Goal: Task Accomplishment & Management: Use online tool/utility

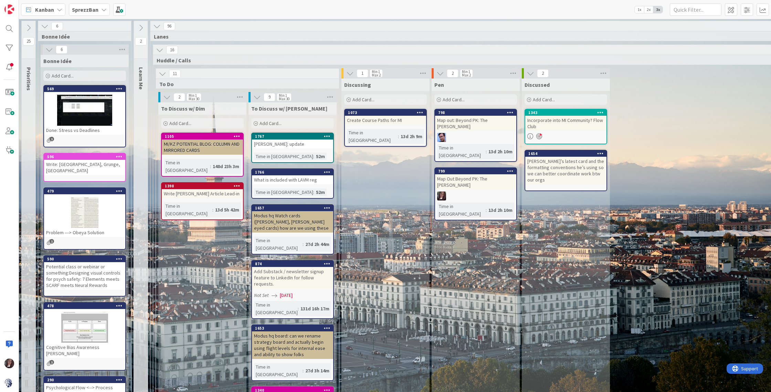
scroll to position [496, 203]
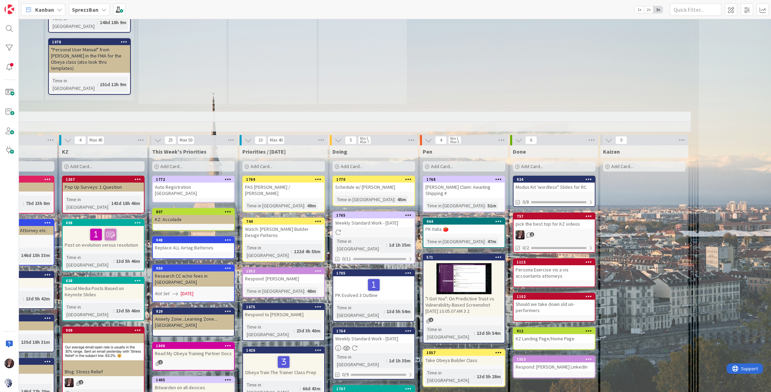
click at [282, 161] on div "Add Card..." at bounding box center [283, 166] width 83 height 10
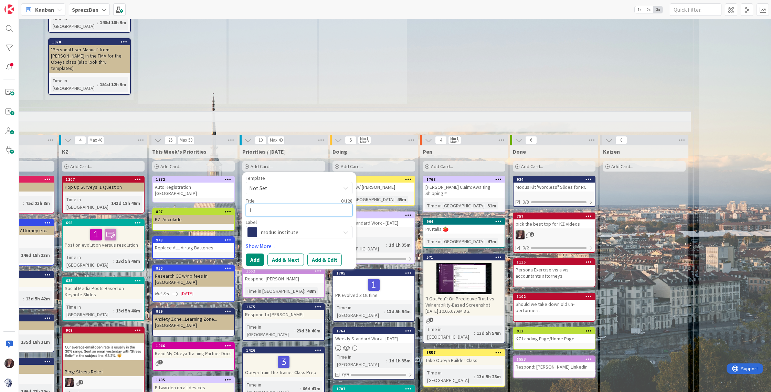
type textarea "IN"
type textarea "x"
type textarea "ING"
type textarea "x"
type textarea "INGV"
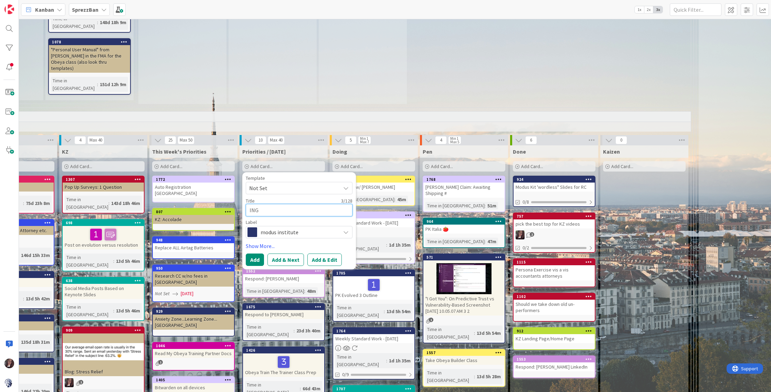
type textarea "x"
type textarea "INGVA"
type textarea "x"
type textarea "INGVAL"
type textarea "x"
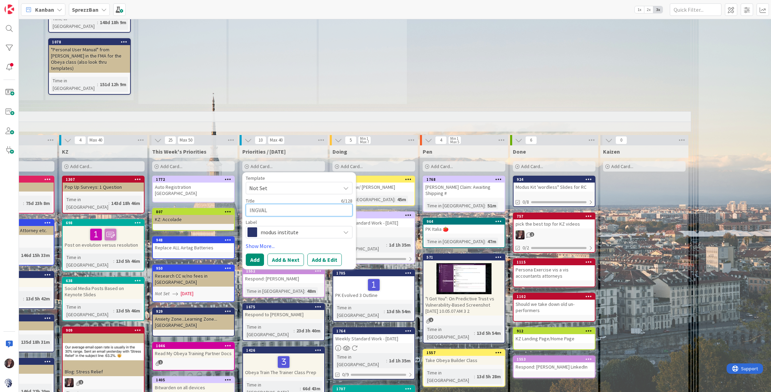
type textarea "[PERSON_NAME]"
type textarea "x"
type textarea "[PERSON_NAME]!"
type textarea "x"
type textarea "[PERSON_NAME]!"
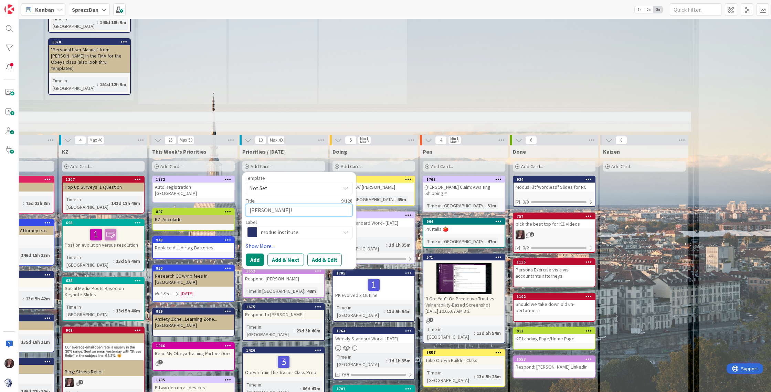
type textarea "x"
type textarea "[PERSON_NAME]!!"
type textarea "x"
type textarea "[PERSON_NAME]!!!"
type textarea "x"
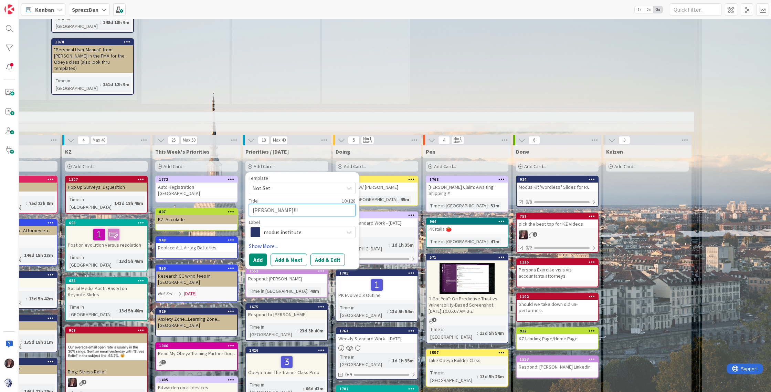
scroll to position [495, 200]
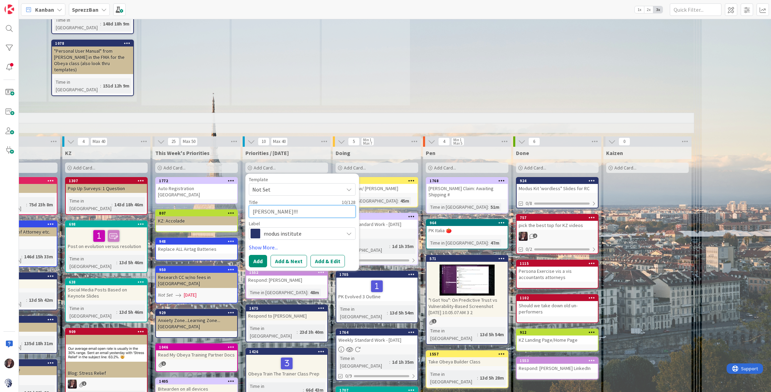
type textarea "[PERSON_NAME]!!!"
click at [276, 229] on span "modus institute" at bounding box center [302, 234] width 76 height 10
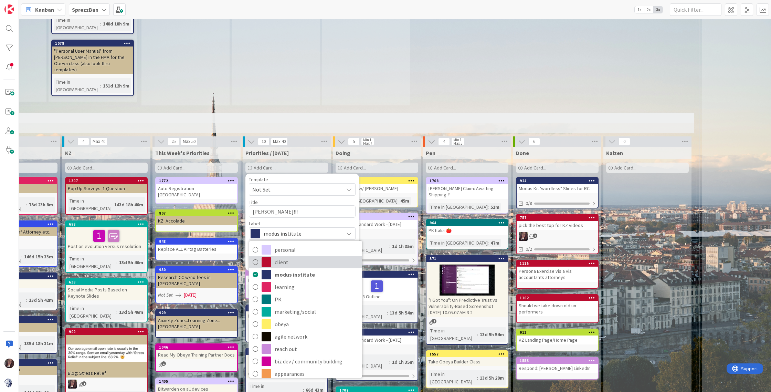
scroll to position [495, 201]
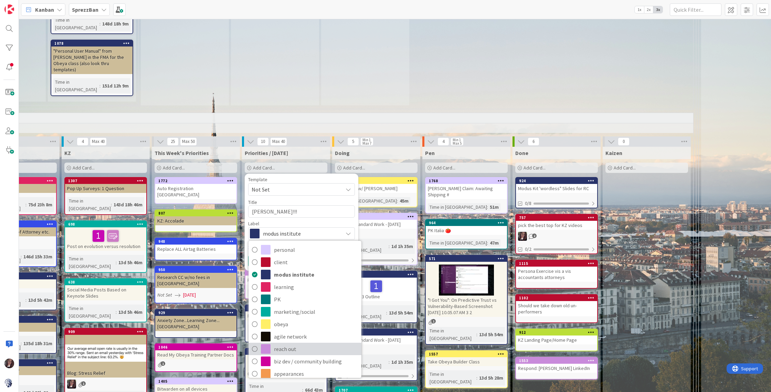
drag, startPoint x: 255, startPoint y: 277, endPoint x: 256, endPoint y: 272, distance: 5.3
click at [255, 343] on icon at bounding box center [255, 348] width 6 height 10
type textarea "x"
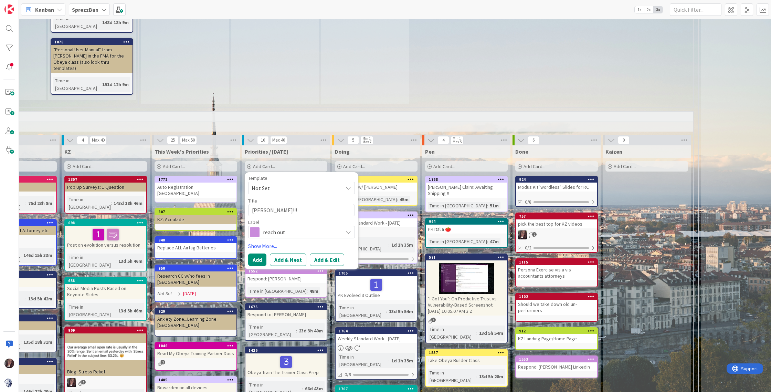
click at [323, 253] on button "Add & Edit" at bounding box center [327, 259] width 34 height 12
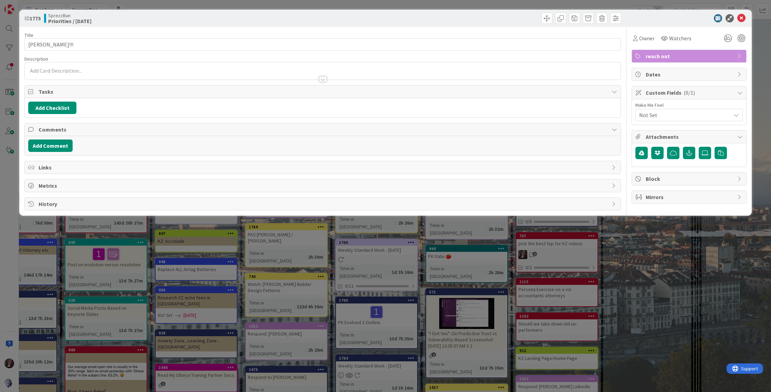
scroll to position [497, 200]
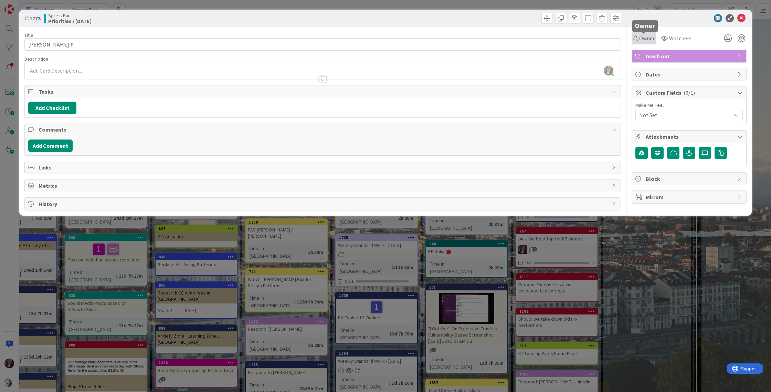
click at [647, 40] on span "Owner" at bounding box center [646, 38] width 15 height 8
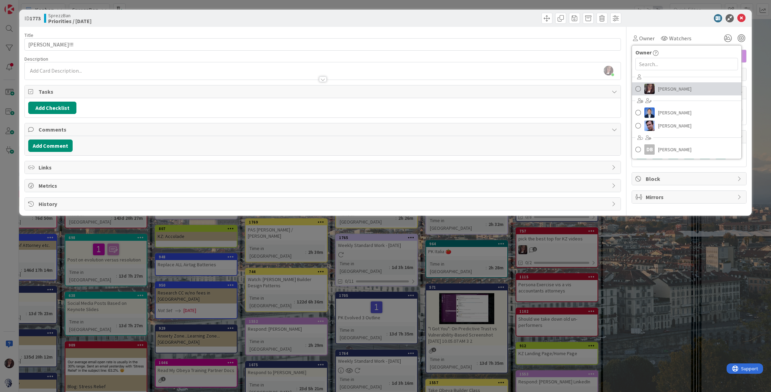
click at [670, 89] on span "[PERSON_NAME]" at bounding box center [674, 89] width 33 height 10
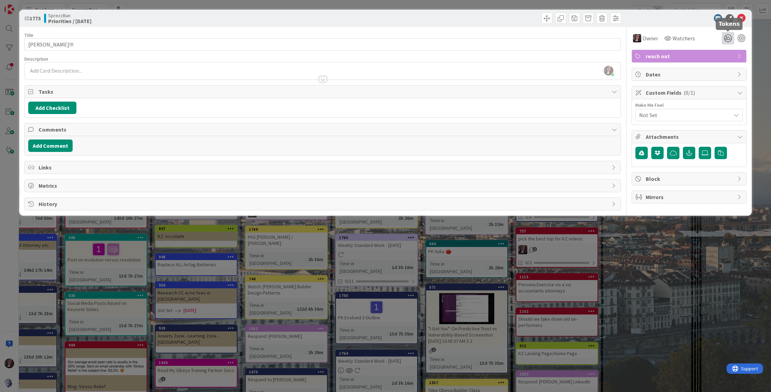
click at [729, 38] on icon at bounding box center [728, 38] width 12 height 12
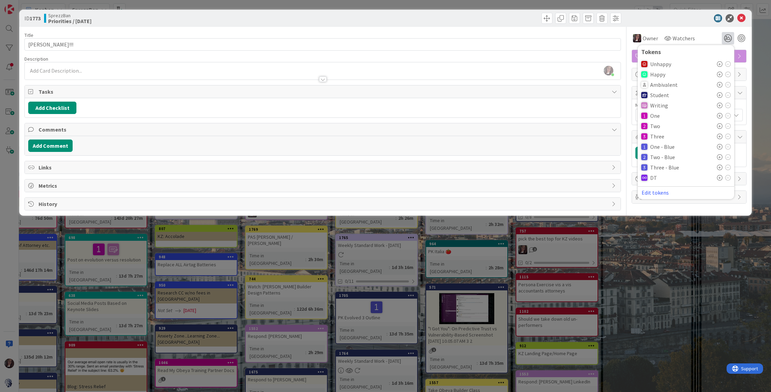
click at [645, 116] on div at bounding box center [644, 116] width 6 height 6
click at [741, 19] on icon at bounding box center [741, 18] width 8 height 8
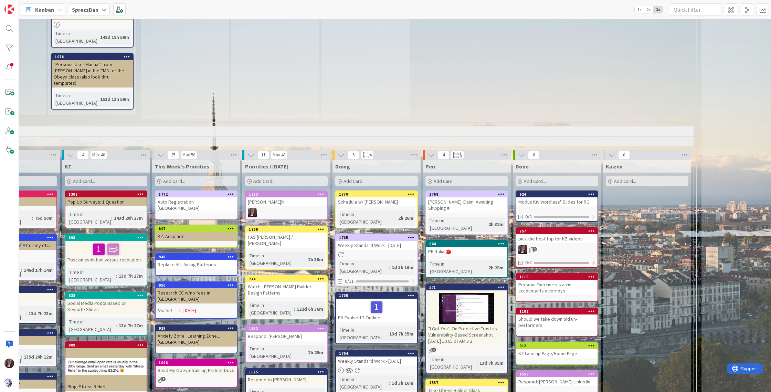
scroll to position [497, 200]
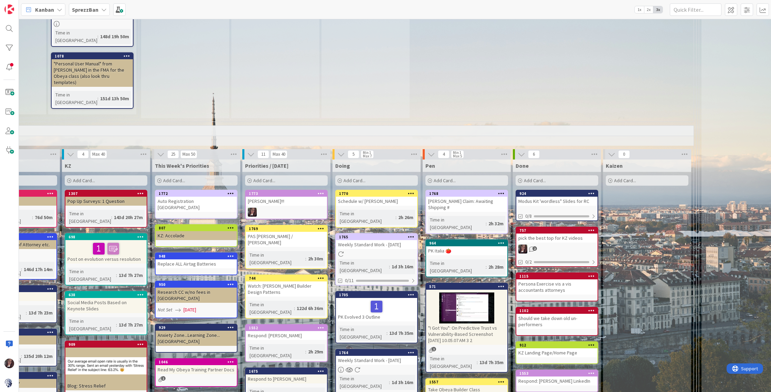
click at [285, 197] on div "[PERSON_NAME]!!!" at bounding box center [286, 201] width 81 height 9
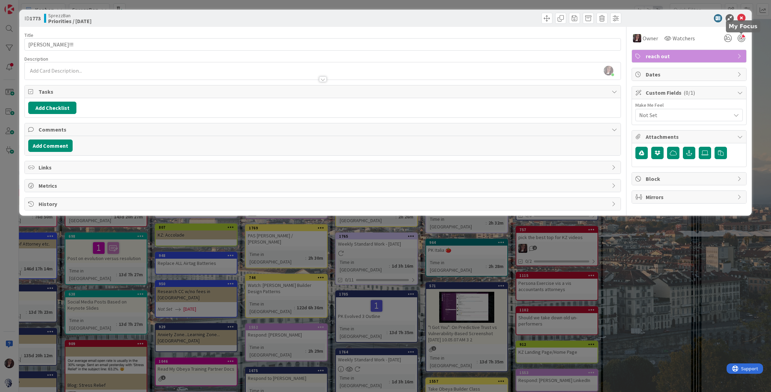
click at [739, 38] on div at bounding box center [742, 38] width 8 height 8
click at [739, 18] on icon at bounding box center [741, 18] width 8 height 8
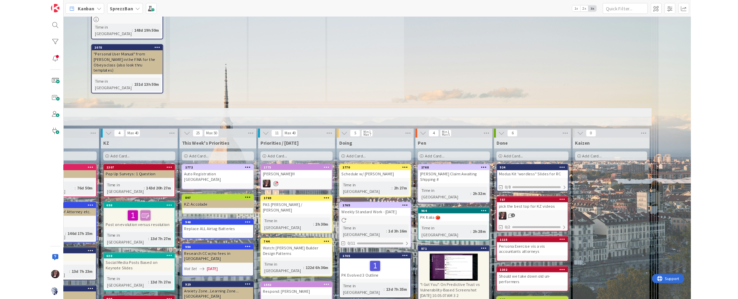
scroll to position [499, 201]
